Goal: Complete application form

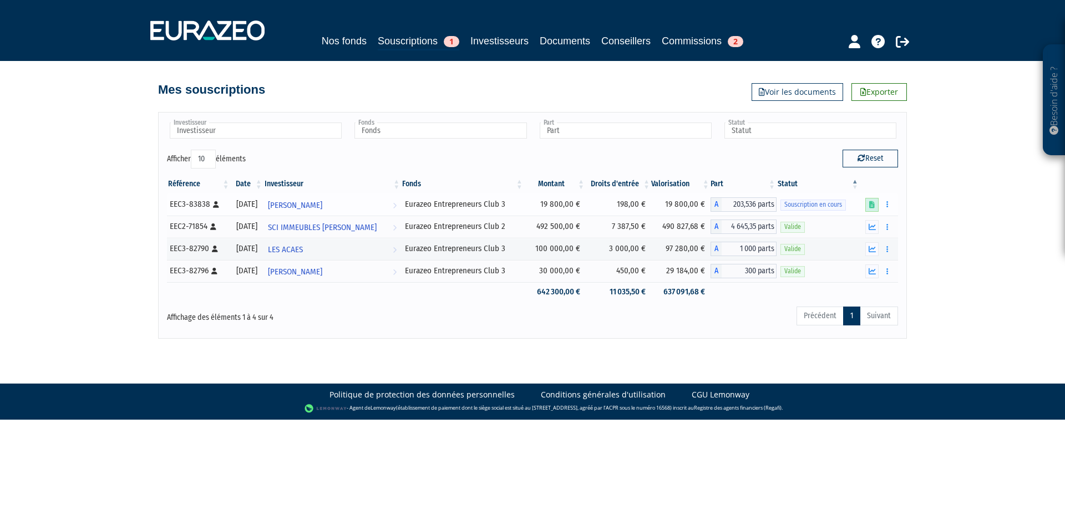
click at [873, 205] on icon at bounding box center [872, 204] width 6 height 7
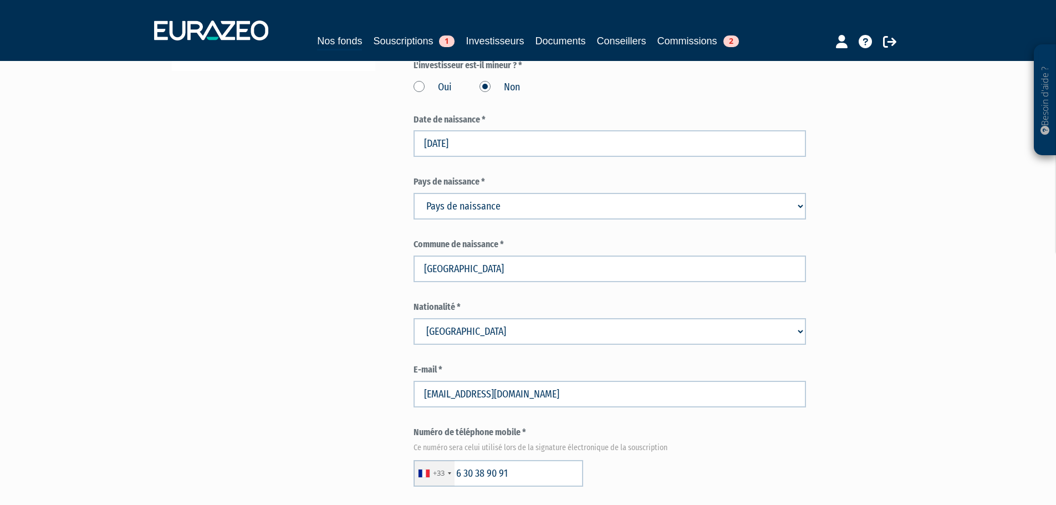
scroll to position [388, 0]
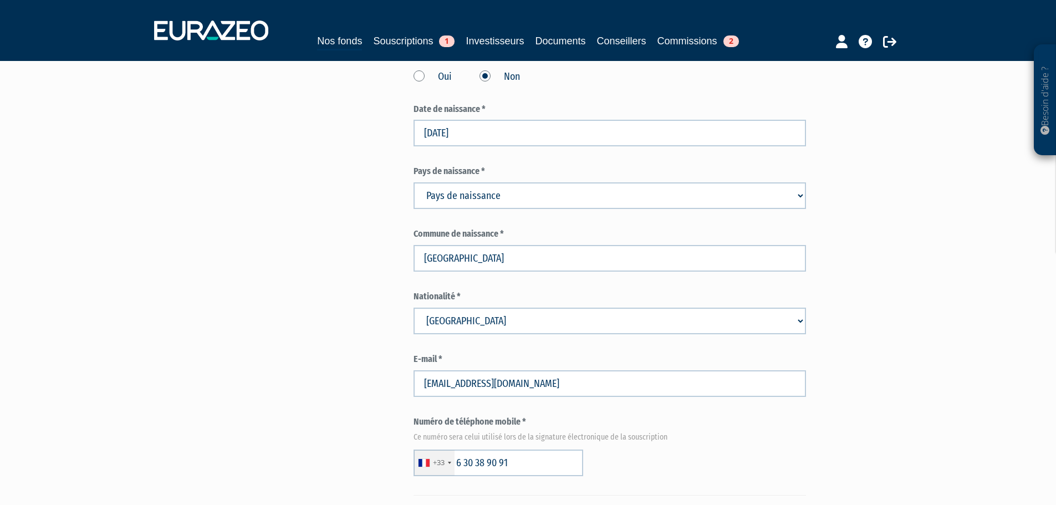
click at [477, 199] on select "Pays de naissance Afghanistan Afrique du Sud Albanie Algérie Allemagne Andorre" at bounding box center [610, 195] width 393 height 27
select select "75"
click at [414, 182] on select "Pays de naissance Afghanistan Afrique du Sud Albanie Algérie Allemagne Andorre" at bounding box center [610, 195] width 393 height 27
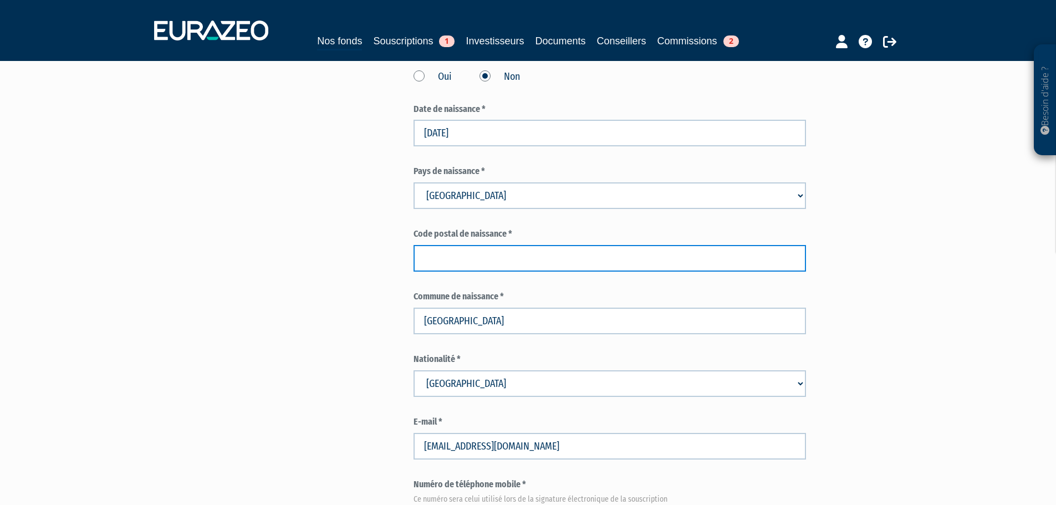
click at [451, 253] on input "text" at bounding box center [610, 258] width 393 height 27
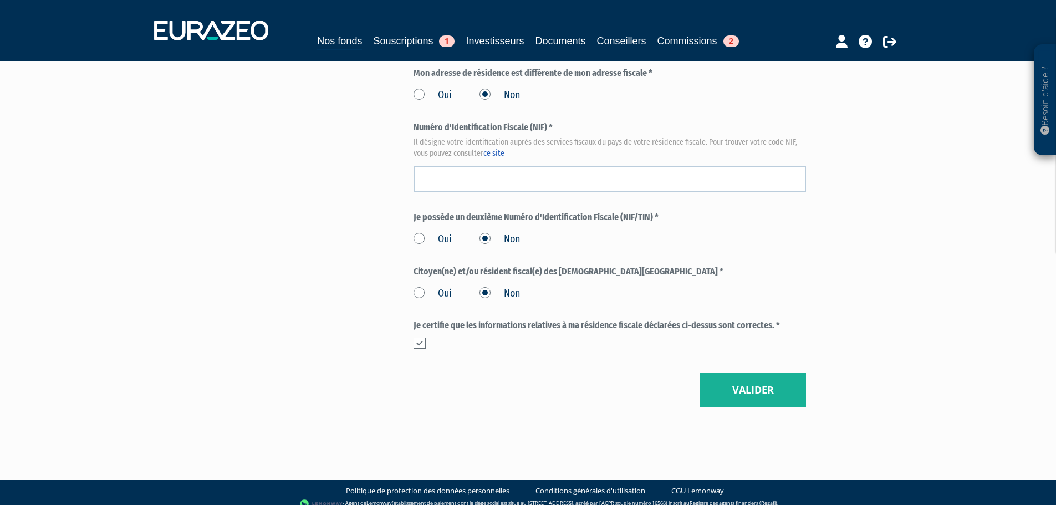
scroll to position [1251, 0]
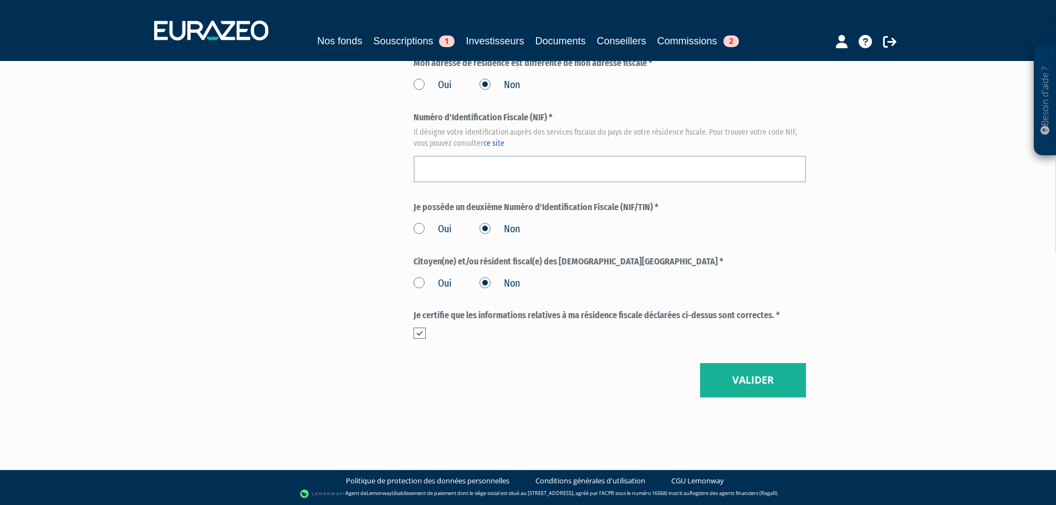
type input "92210"
click at [791, 383] on button "Valider" at bounding box center [753, 380] width 106 height 34
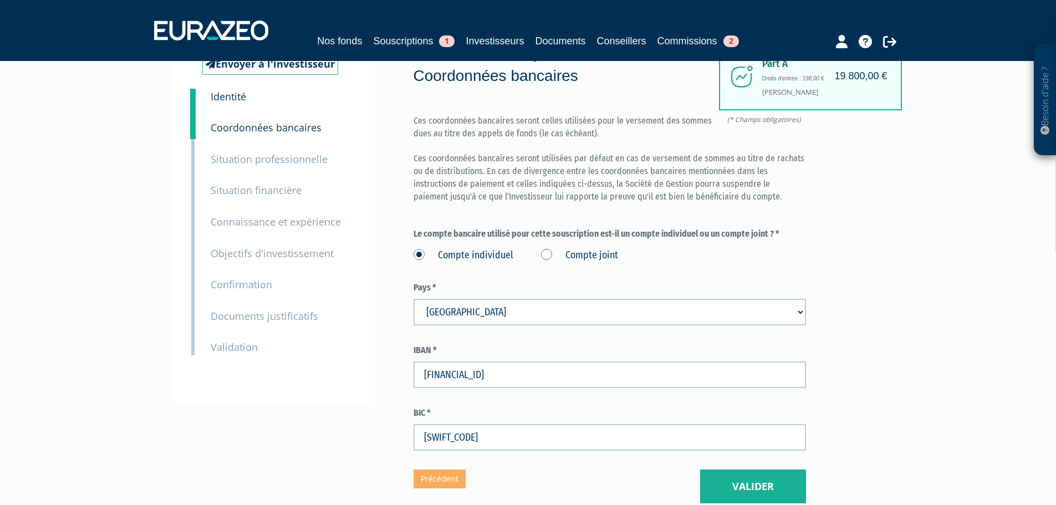
scroll to position [111, 0]
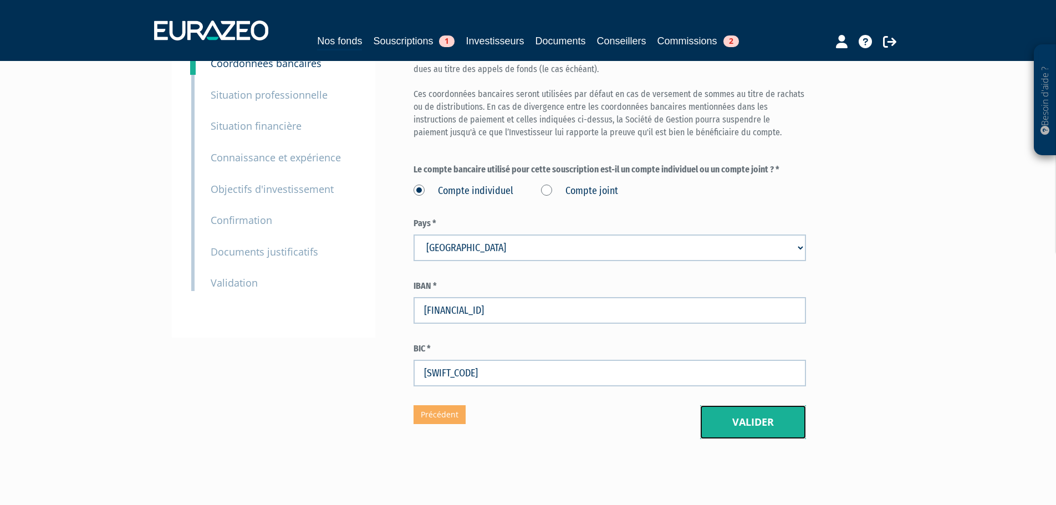
click at [723, 423] on button "Valider" at bounding box center [753, 422] width 106 height 34
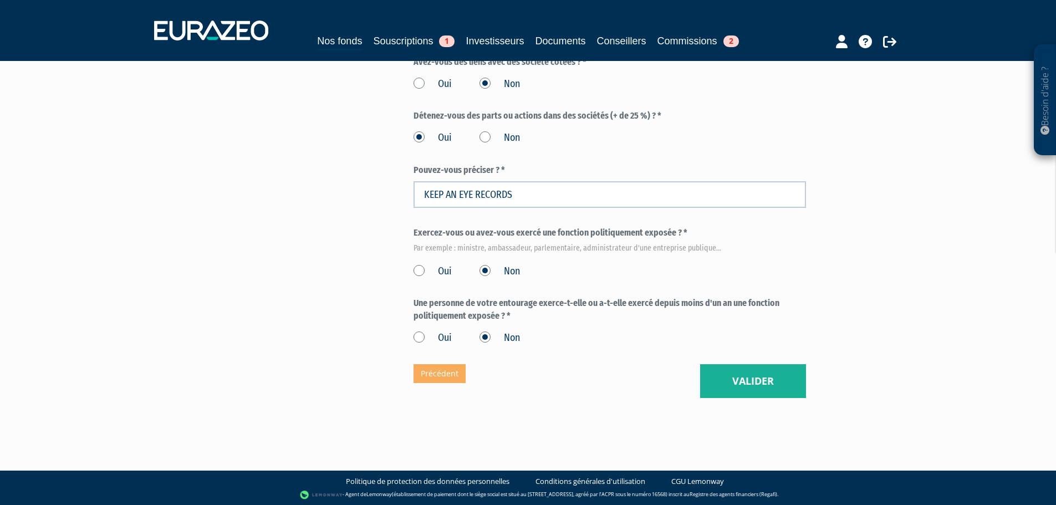
scroll to position [638, 0]
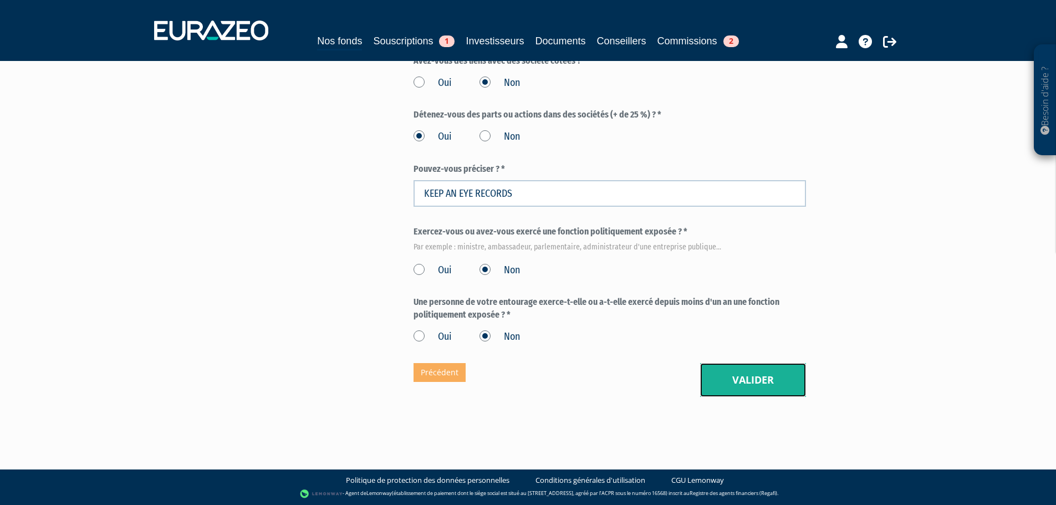
click at [738, 381] on button "Valider" at bounding box center [753, 380] width 106 height 34
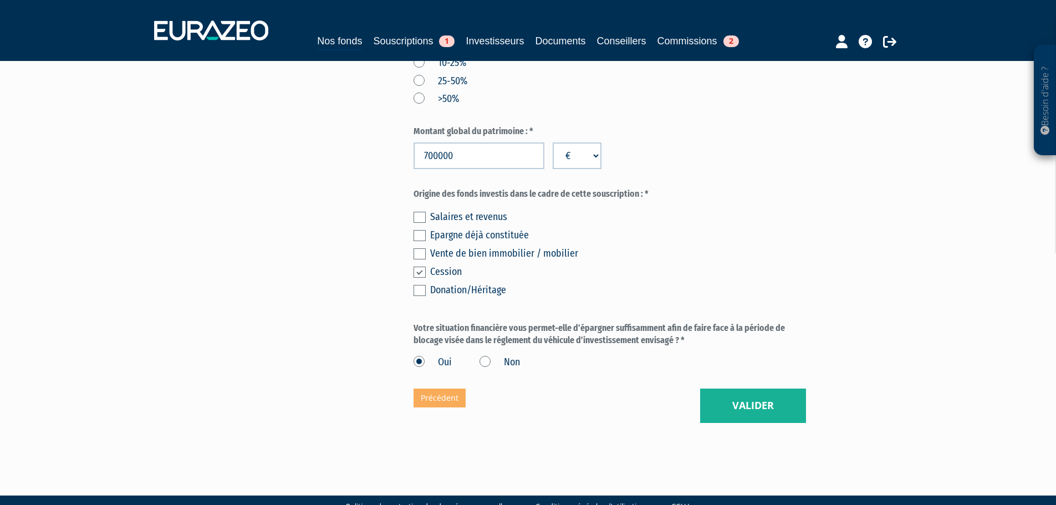
scroll to position [610, 0]
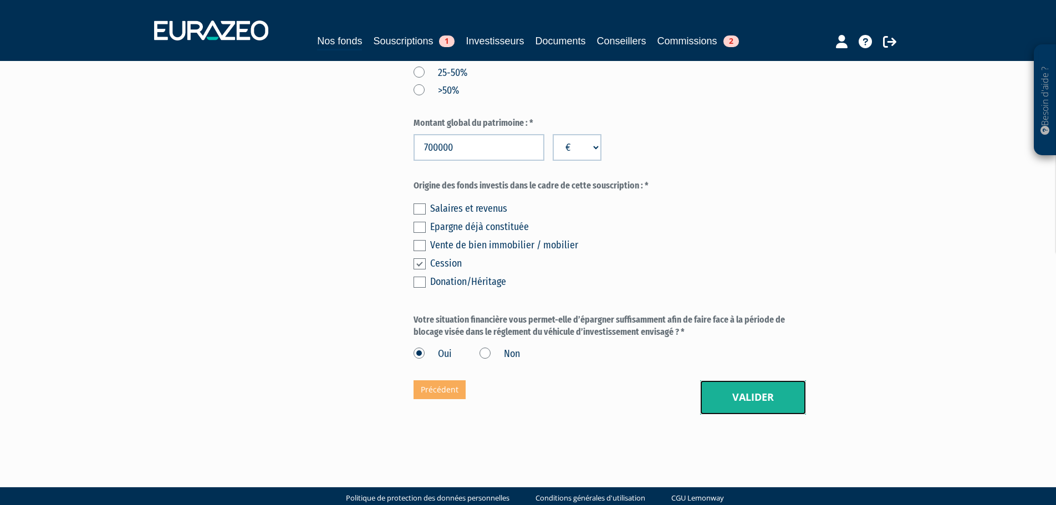
click at [740, 399] on button "Valider" at bounding box center [753, 397] width 106 height 34
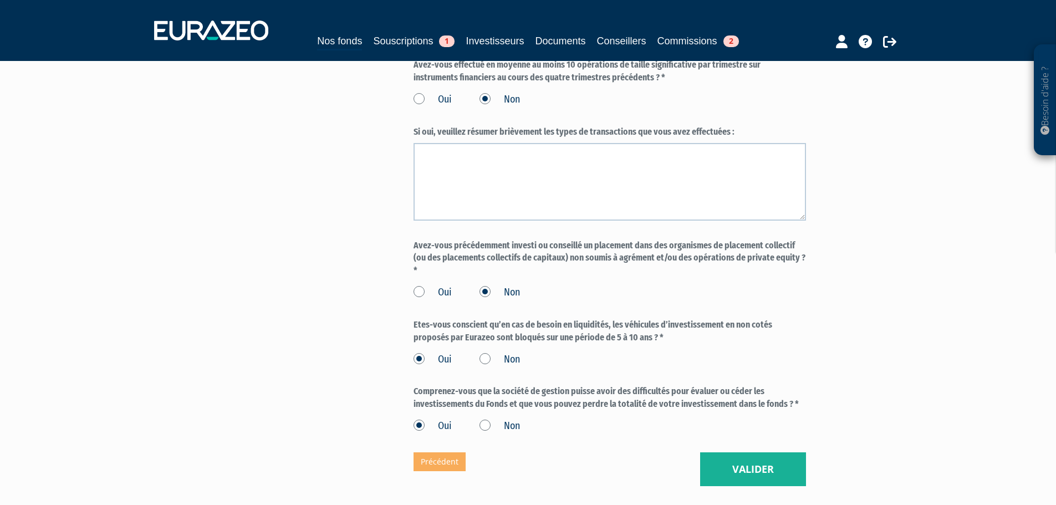
scroll to position [887, 0]
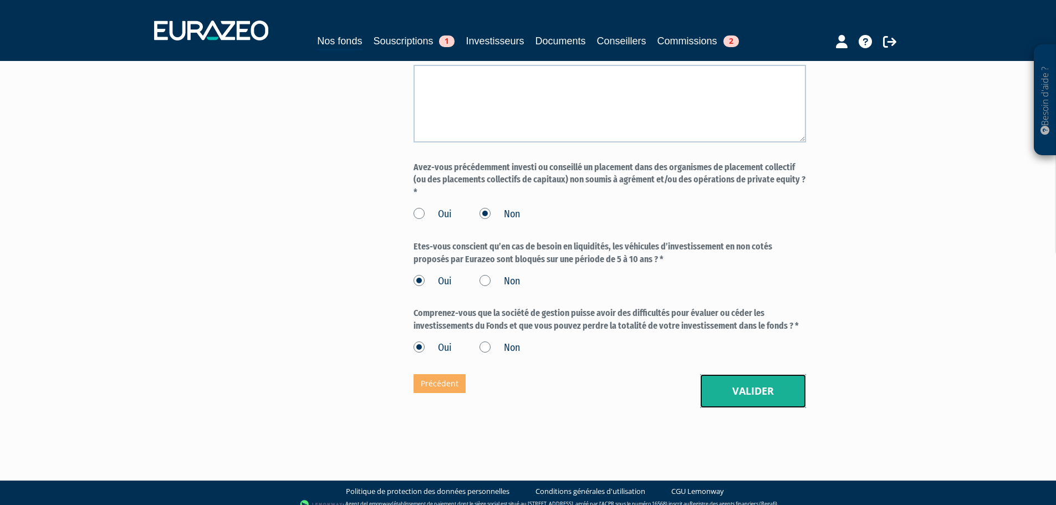
click at [731, 409] on button "Valider" at bounding box center [753, 391] width 106 height 34
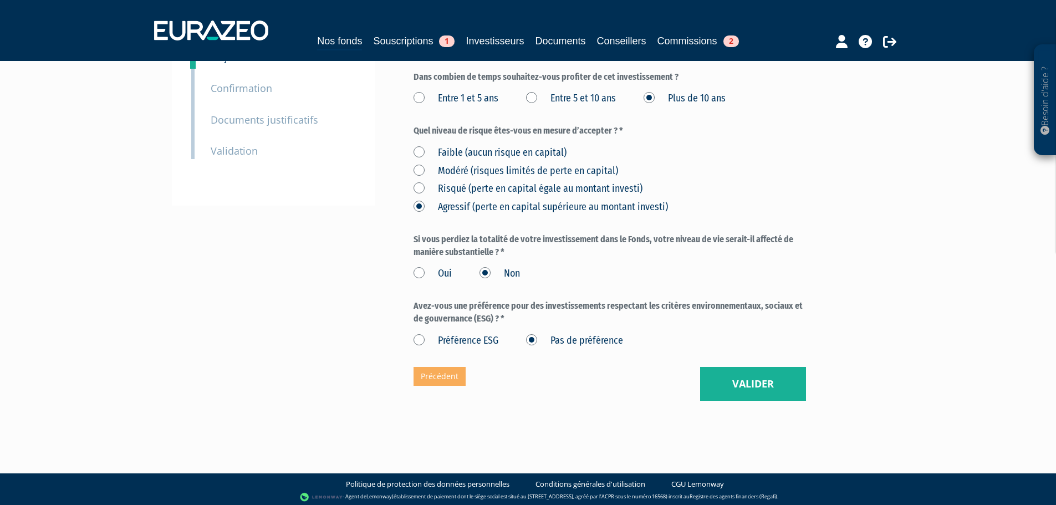
scroll to position [246, 0]
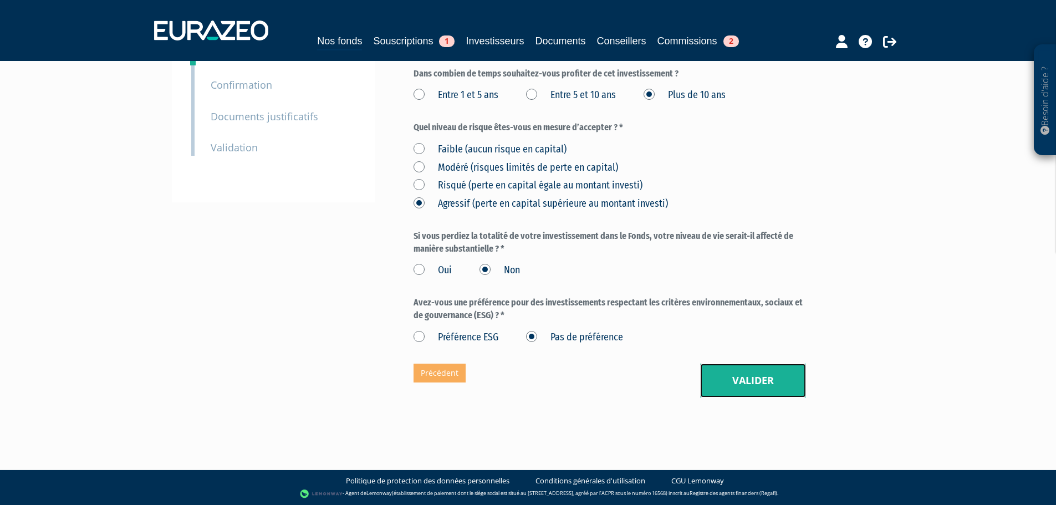
click at [749, 383] on button "Valider" at bounding box center [753, 381] width 106 height 34
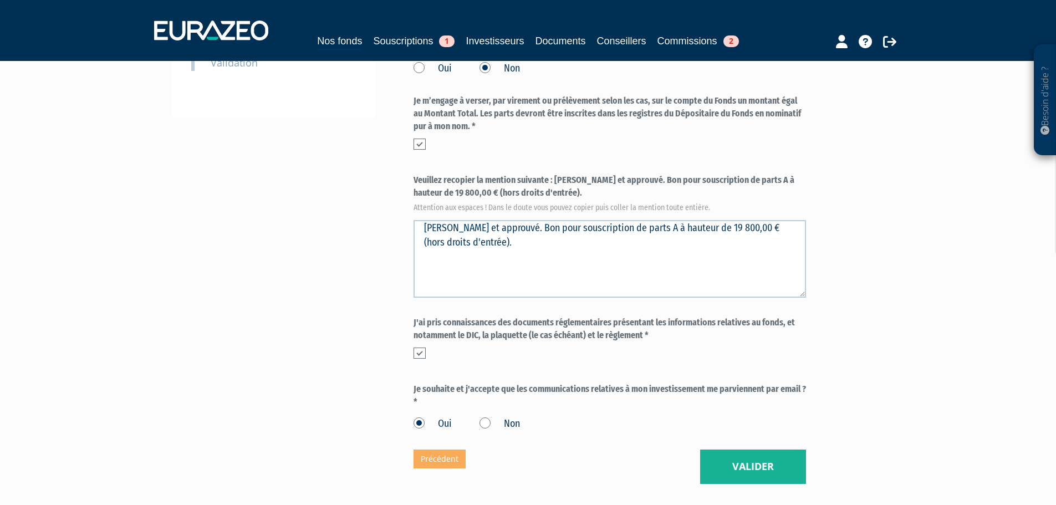
scroll to position [333, 0]
click at [717, 449] on button "Valider" at bounding box center [753, 465] width 106 height 34
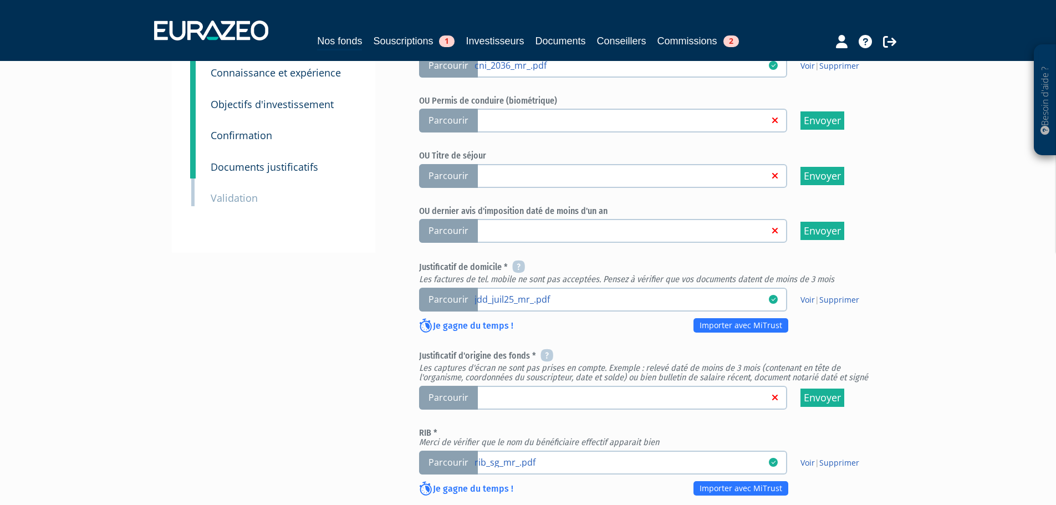
scroll to position [388, 0]
